Goal: Information Seeking & Learning: Learn about a topic

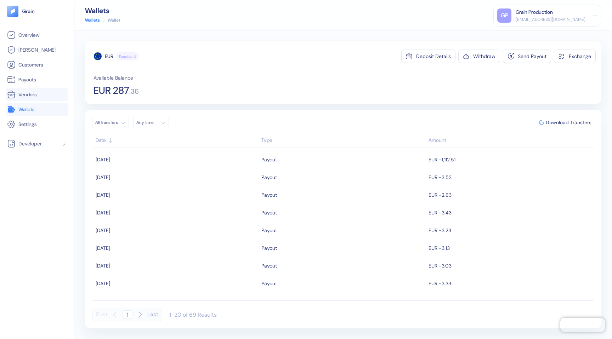
click at [28, 97] on span "Vendors" at bounding box center [27, 94] width 18 height 7
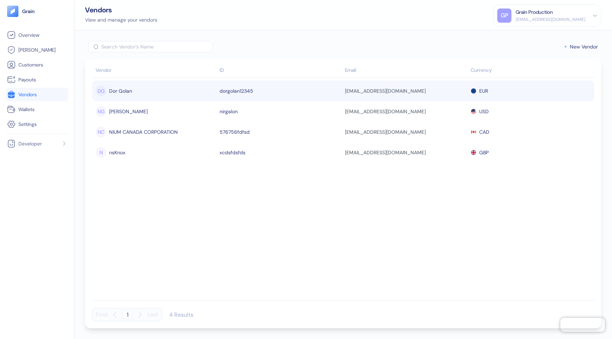
click at [130, 87] on div "Dor Golan" at bounding box center [120, 91] width 23 height 12
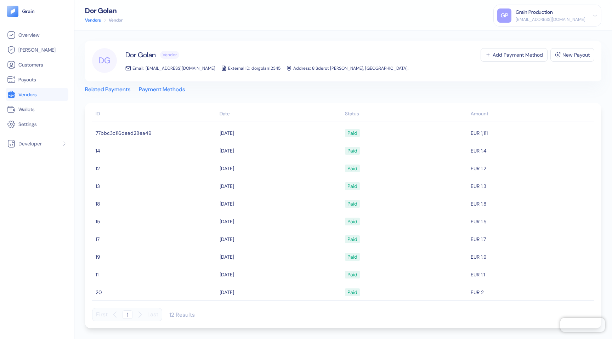
click at [165, 90] on div "Payment Methods" at bounding box center [162, 92] width 46 height 10
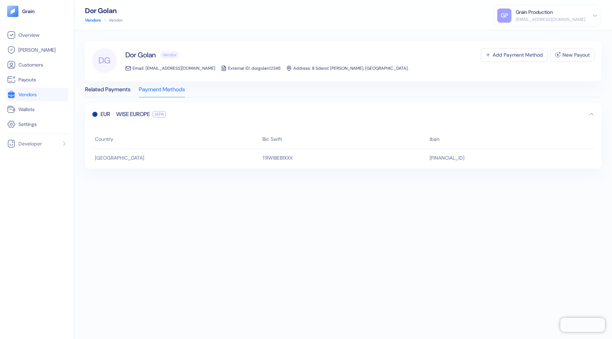
click at [34, 92] on span "Vendors" at bounding box center [27, 94] width 18 height 7
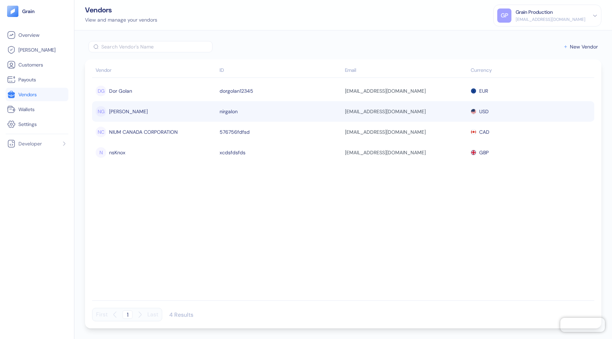
click at [124, 108] on div "[PERSON_NAME]" at bounding box center [128, 112] width 39 height 12
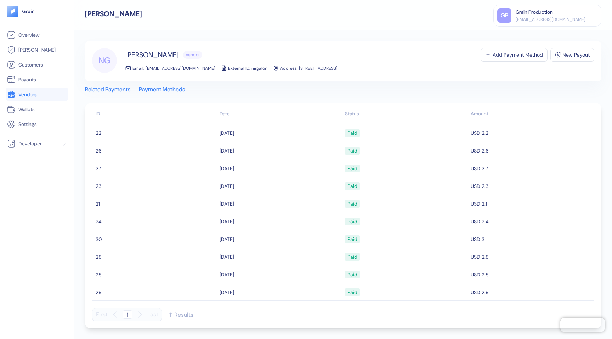
click at [161, 91] on div "Payment Methods" at bounding box center [162, 92] width 46 height 10
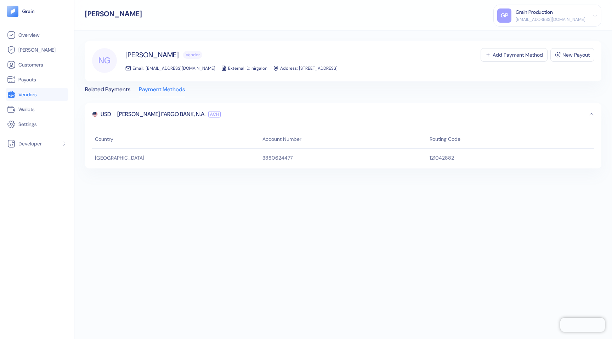
click at [19, 93] on span "Vendors" at bounding box center [27, 94] width 18 height 7
